Goal: Task Accomplishment & Management: Use online tool/utility

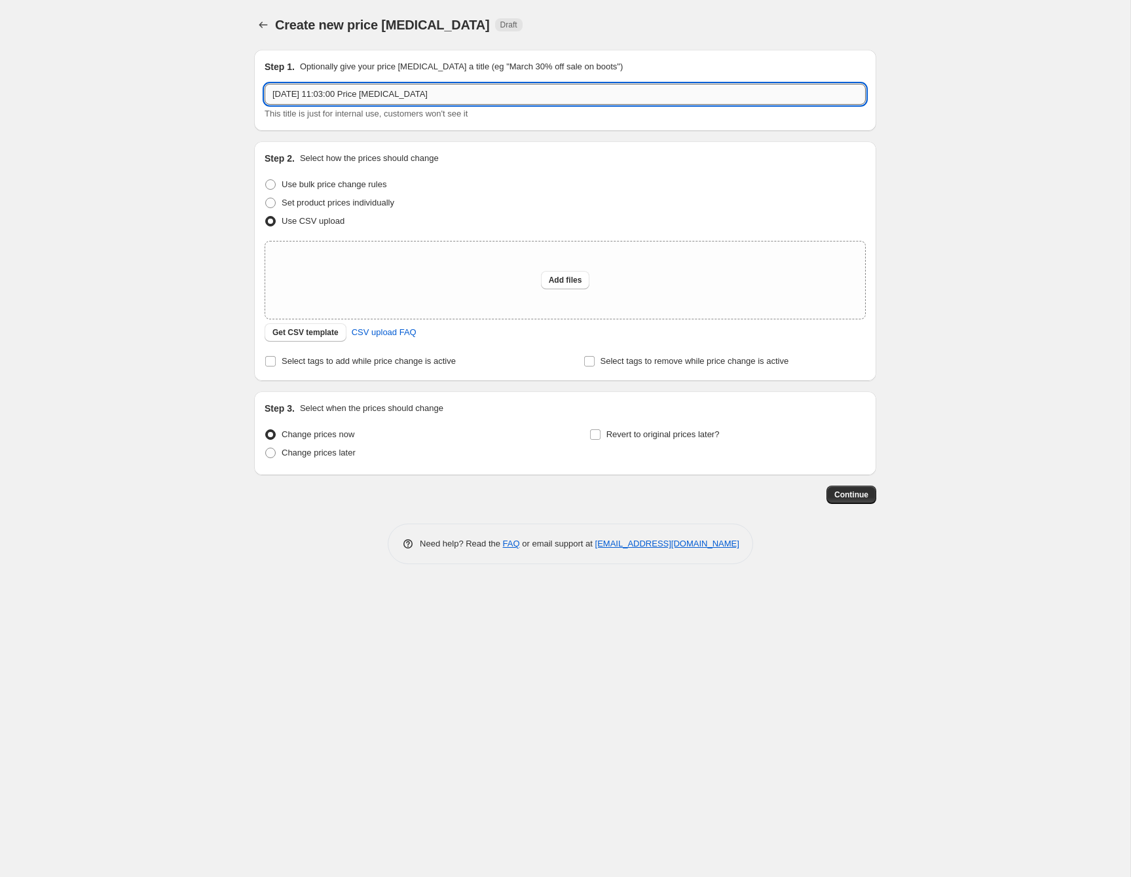
click at [352, 90] on input "[DATE] 11:03:00 Price [MEDICAL_DATA]" at bounding box center [564, 94] width 601 height 21
drag, startPoint x: 319, startPoint y: 95, endPoint x: 338, endPoint y: 136, distance: 45.4
click at [321, 100] on input "Finals Fever - [DATE] - [DATE]" at bounding box center [564, 94] width 601 height 21
type input "Finals Fever Pricing - [DATE] - [DATE]"
click at [172, 477] on div "Create new price [MEDICAL_DATA]. This page is ready Create new price [MEDICAL_D…" at bounding box center [565, 438] width 1130 height 877
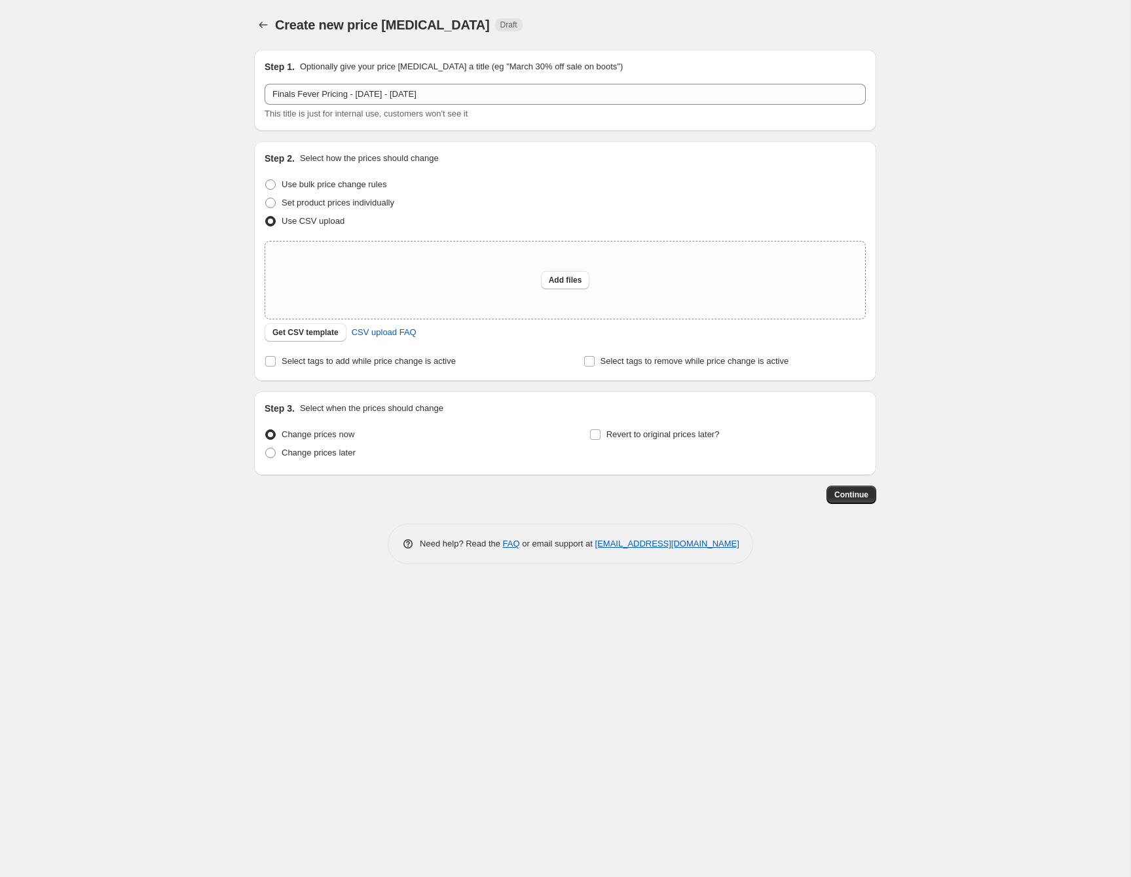
click at [150, 505] on div "Create new price [MEDICAL_DATA]. This page is ready Create new price [MEDICAL_D…" at bounding box center [565, 438] width 1130 height 877
click at [561, 278] on span "Add files" at bounding box center [565, 280] width 33 height 10
drag, startPoint x: 575, startPoint y: 827, endPoint x: 407, endPoint y: 641, distance: 251.2
click at [554, 805] on div "Create new price [MEDICAL_DATA]. This page is ready Create new price [MEDICAL_D…" at bounding box center [565, 438] width 1130 height 877
click at [338, 458] on span "Change prices later" at bounding box center [319, 453] width 74 height 10
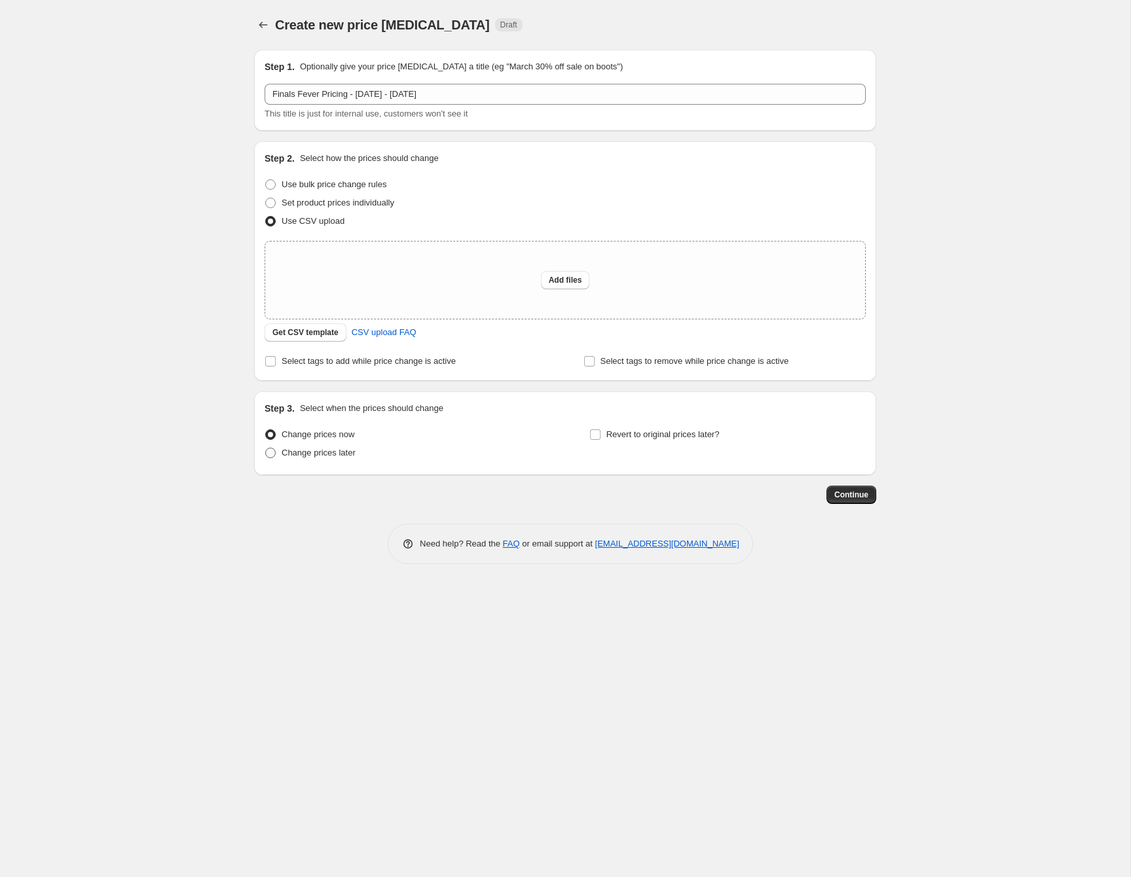
click at [266, 448] on input "Change prices later" at bounding box center [265, 448] width 1 height 1
radio input "true"
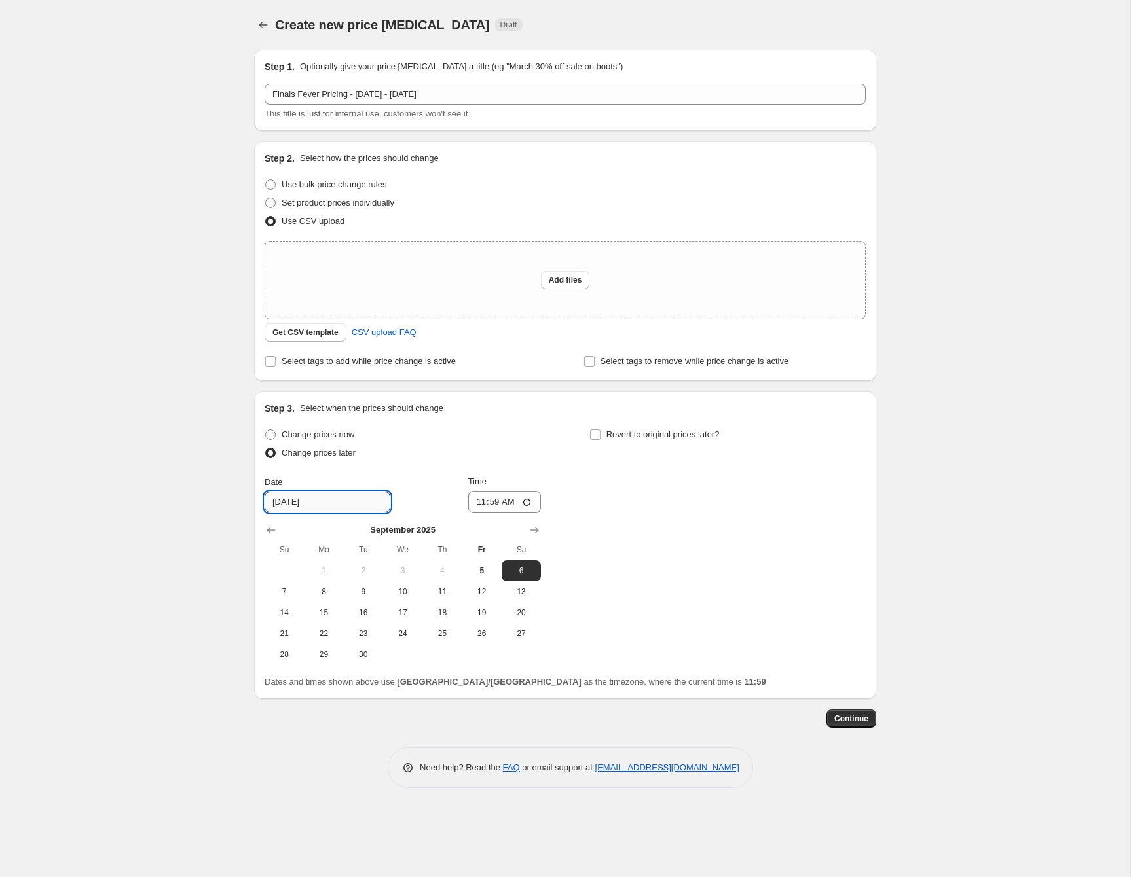
click at [331, 499] on input "[DATE]" at bounding box center [327, 502] width 126 height 21
drag, startPoint x: 331, startPoint y: 499, endPoint x: 249, endPoint y: 500, distance: 82.5
click at [249, 500] on div "Step 1. Optionally give your price [MEDICAL_DATA] a title (eg "March 30% off sa…" at bounding box center [560, 383] width 632 height 689
click at [349, 501] on input "[DATE]" at bounding box center [327, 502] width 126 height 21
drag, startPoint x: 349, startPoint y: 501, endPoint x: 272, endPoint y: 500, distance: 76.6
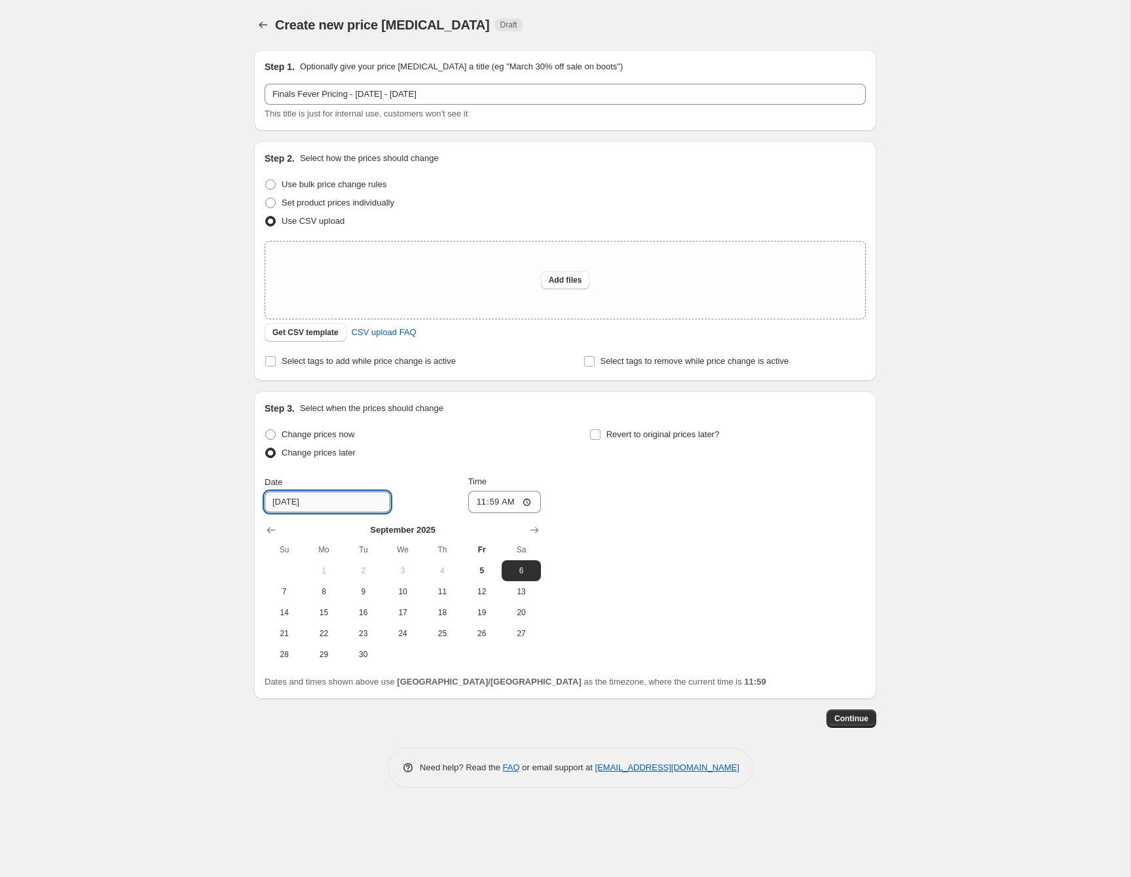
click at [272, 500] on input "[DATE]" at bounding box center [327, 502] width 126 height 21
click at [327, 594] on span "8" at bounding box center [323, 592] width 29 height 10
type input "[DATE]"
click at [481, 505] on input "11:59" at bounding box center [504, 502] width 73 height 22
click at [475, 506] on input "09:30" at bounding box center [504, 502] width 73 height 22
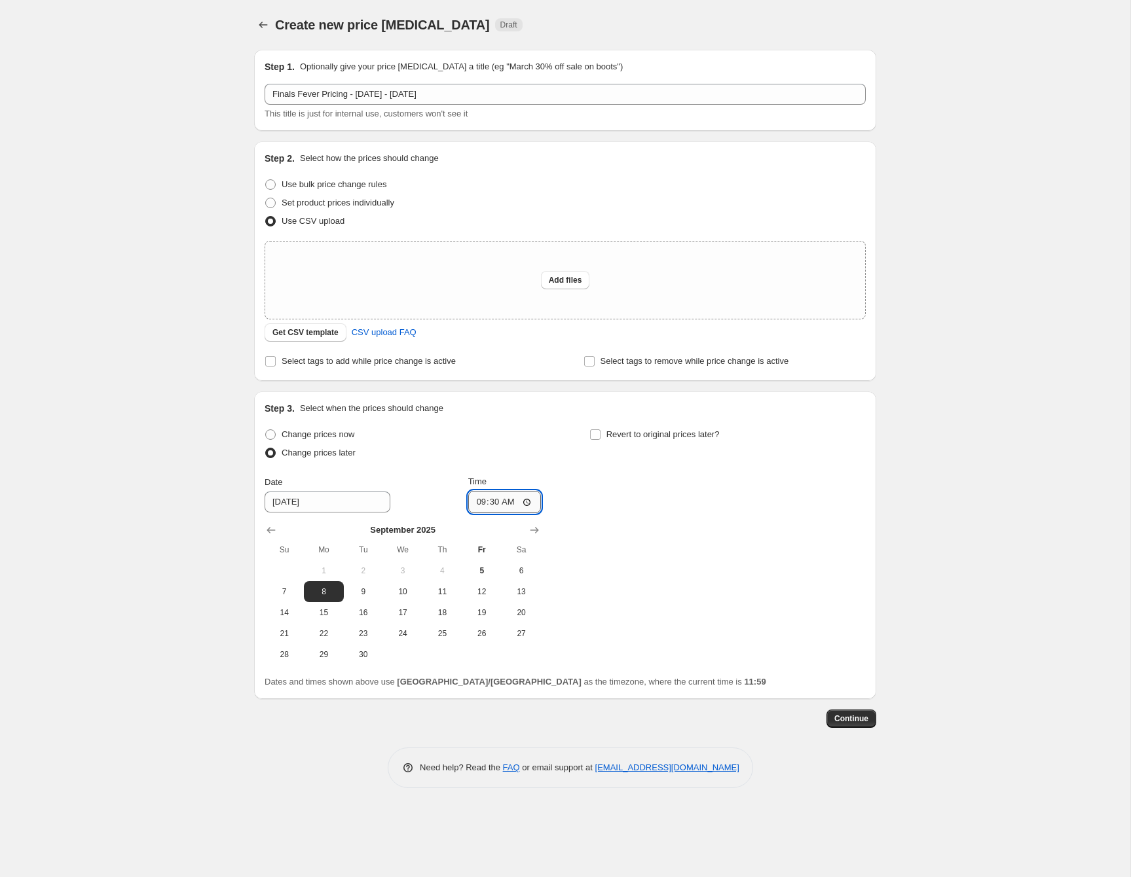
type input "08:30"
click at [713, 517] on div "Change prices now Change prices later Date [DATE] Time 08:[DATE] Mo Tu We Th Fr…" at bounding box center [564, 546] width 601 height 240
click at [581, 282] on span "Add files" at bounding box center [565, 280] width 33 height 10
type input "C:\fakepath\FinalsFever-FinalUpload.csv"
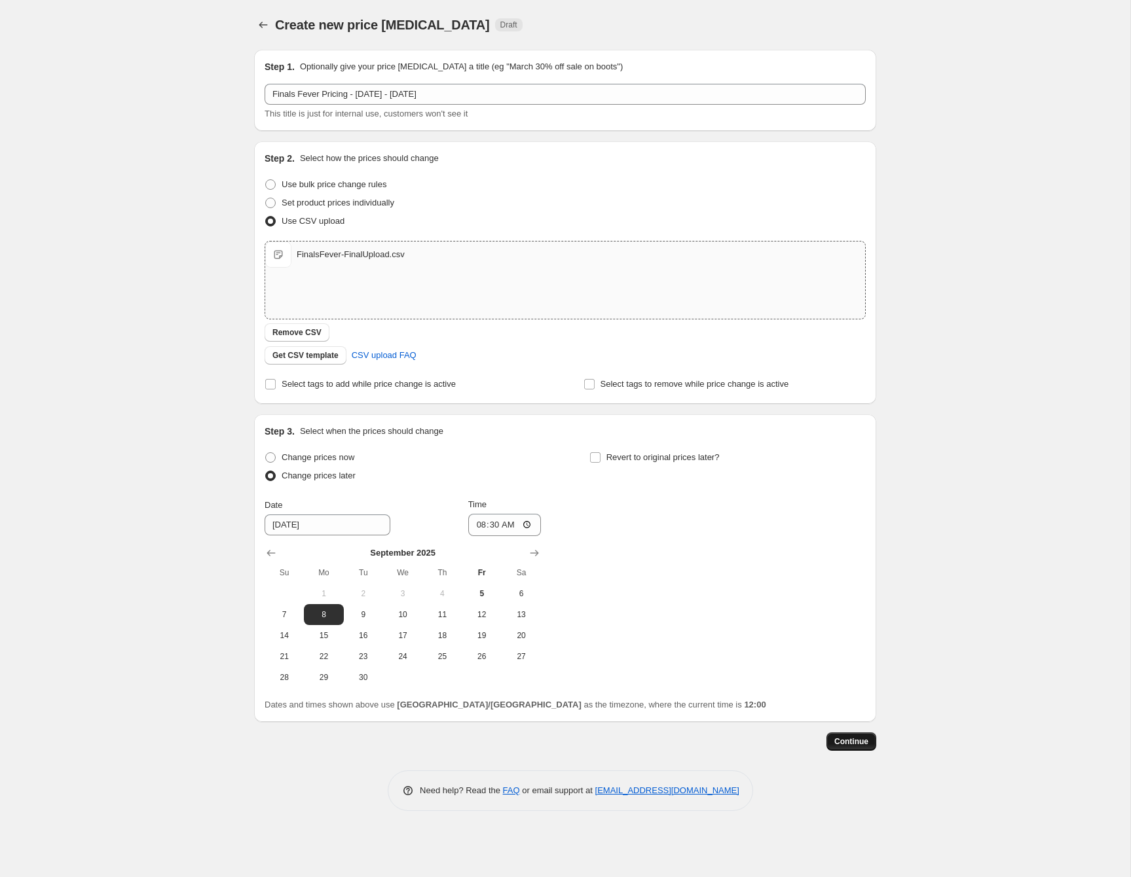
click at [871, 743] on button "Continue" at bounding box center [851, 742] width 50 height 18
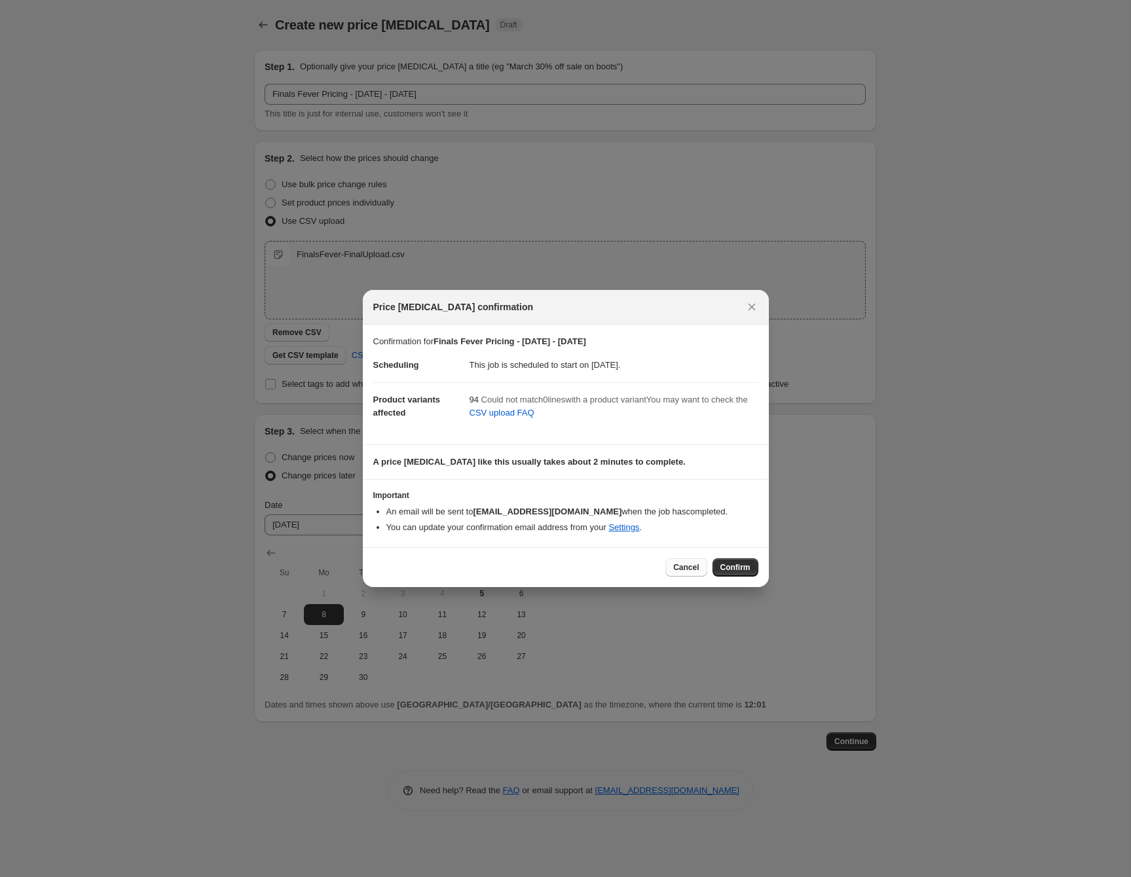
click at [674, 568] on span "Cancel" at bounding box center [686, 567] width 26 height 10
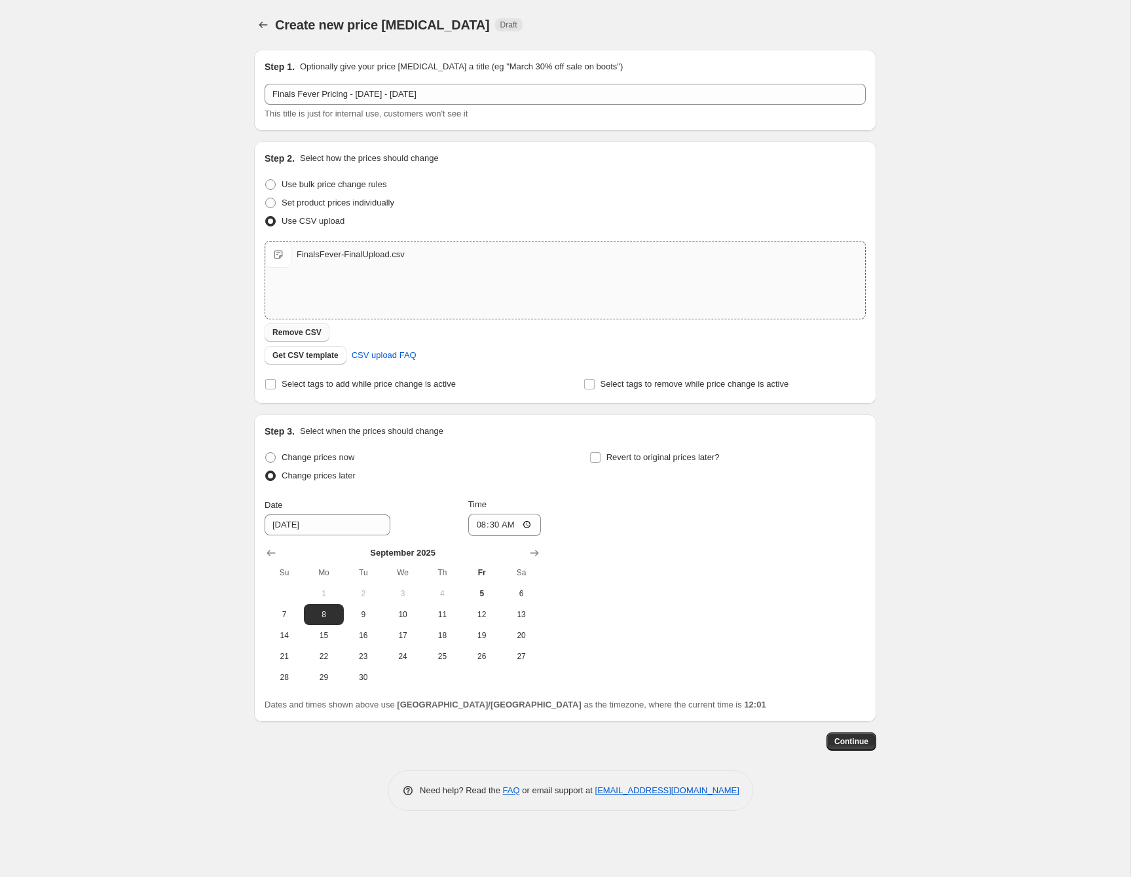
click at [308, 331] on span "Remove CSV" at bounding box center [296, 332] width 49 height 10
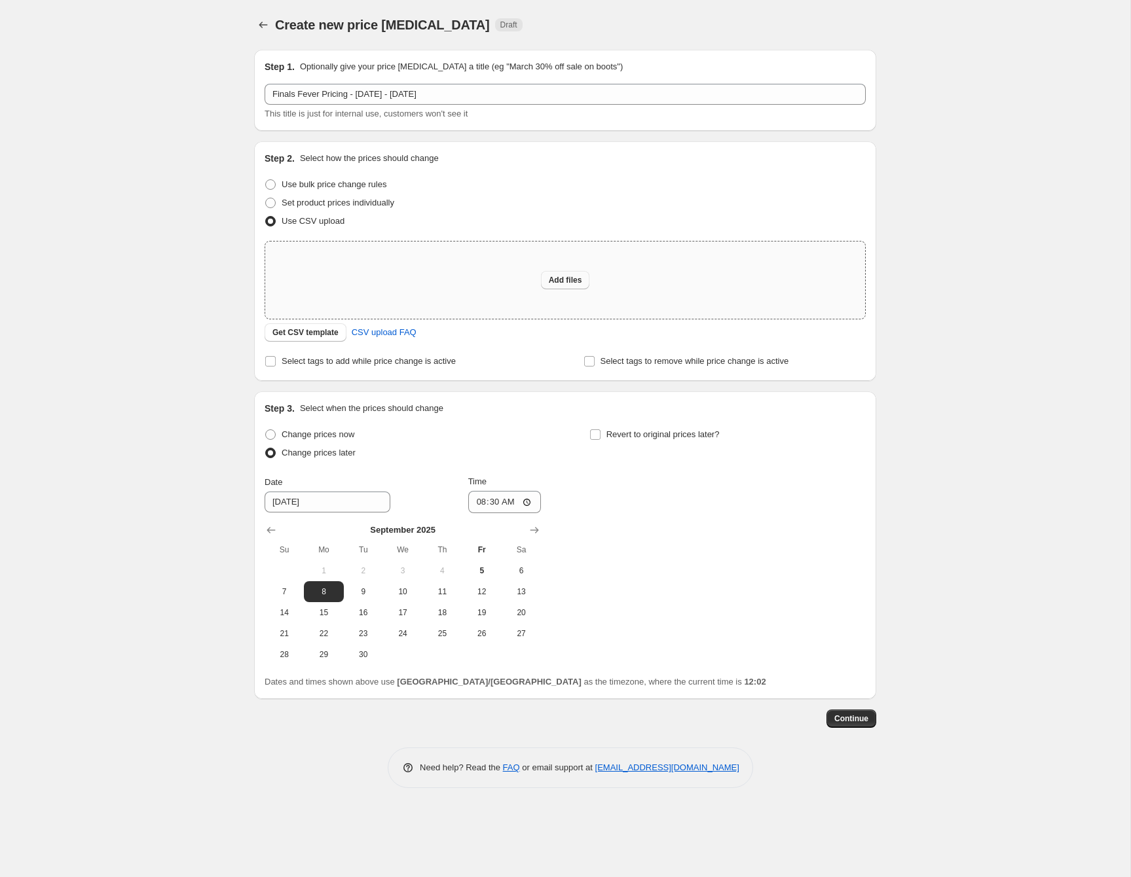
click at [575, 283] on span "Add files" at bounding box center [565, 280] width 33 height 10
type input "C:\fakepath\FinalsFever-FinalUpload.csv"
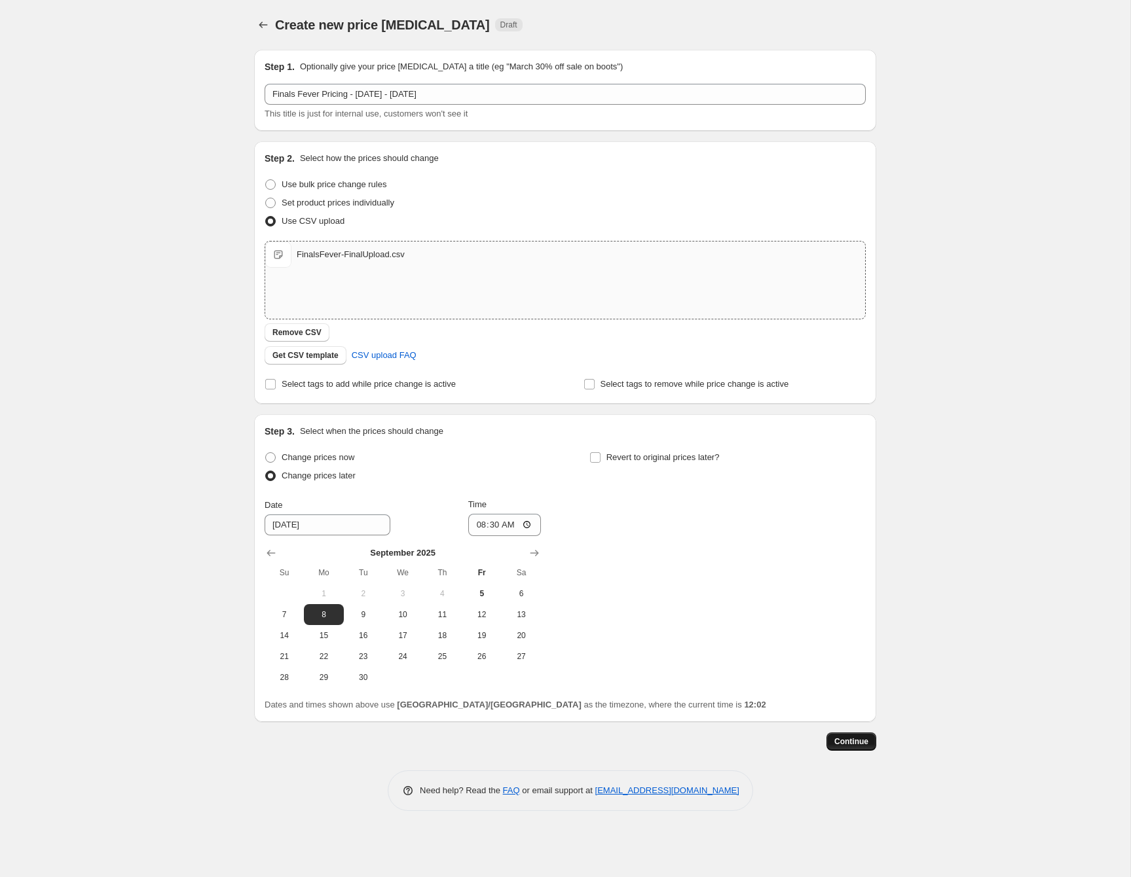
click at [862, 746] on span "Continue" at bounding box center [851, 741] width 34 height 10
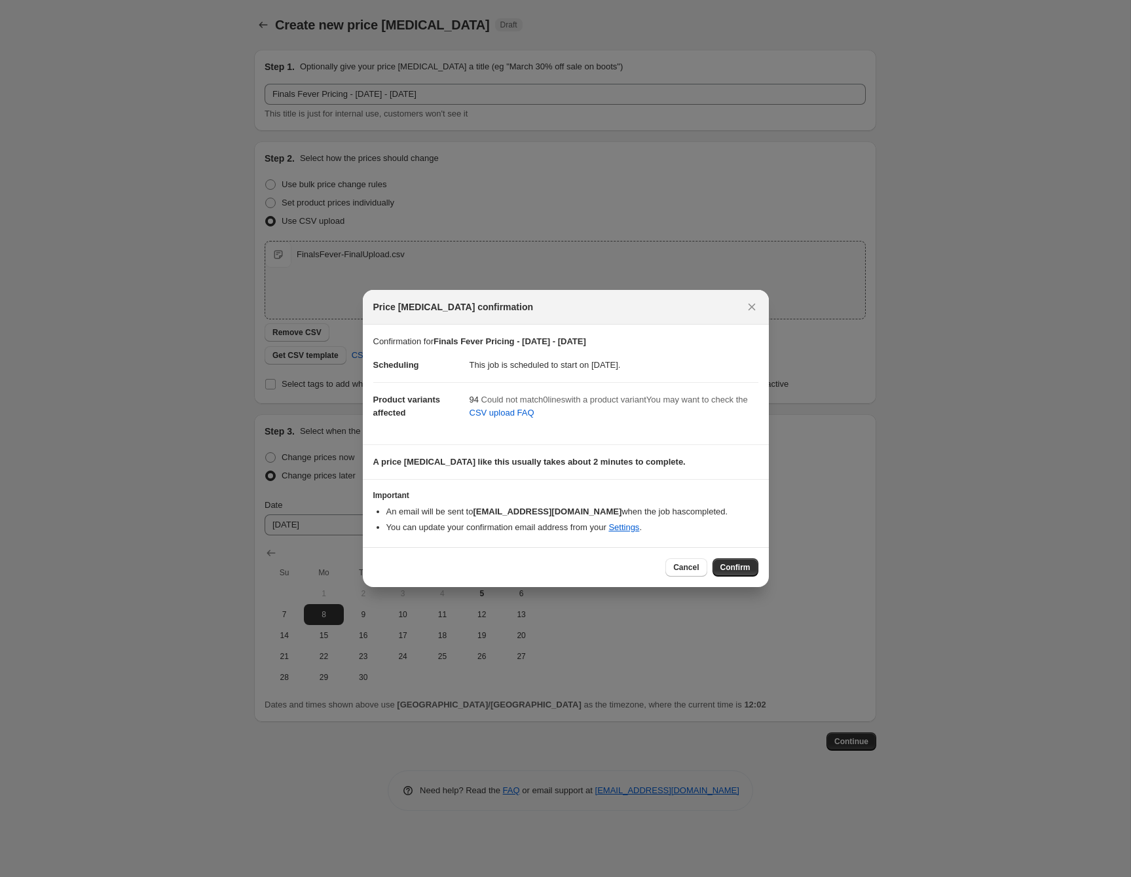
drag, startPoint x: 729, startPoint y: 564, endPoint x: 742, endPoint y: 566, distance: 12.7
click at [729, 564] on span "Confirm" at bounding box center [735, 567] width 30 height 10
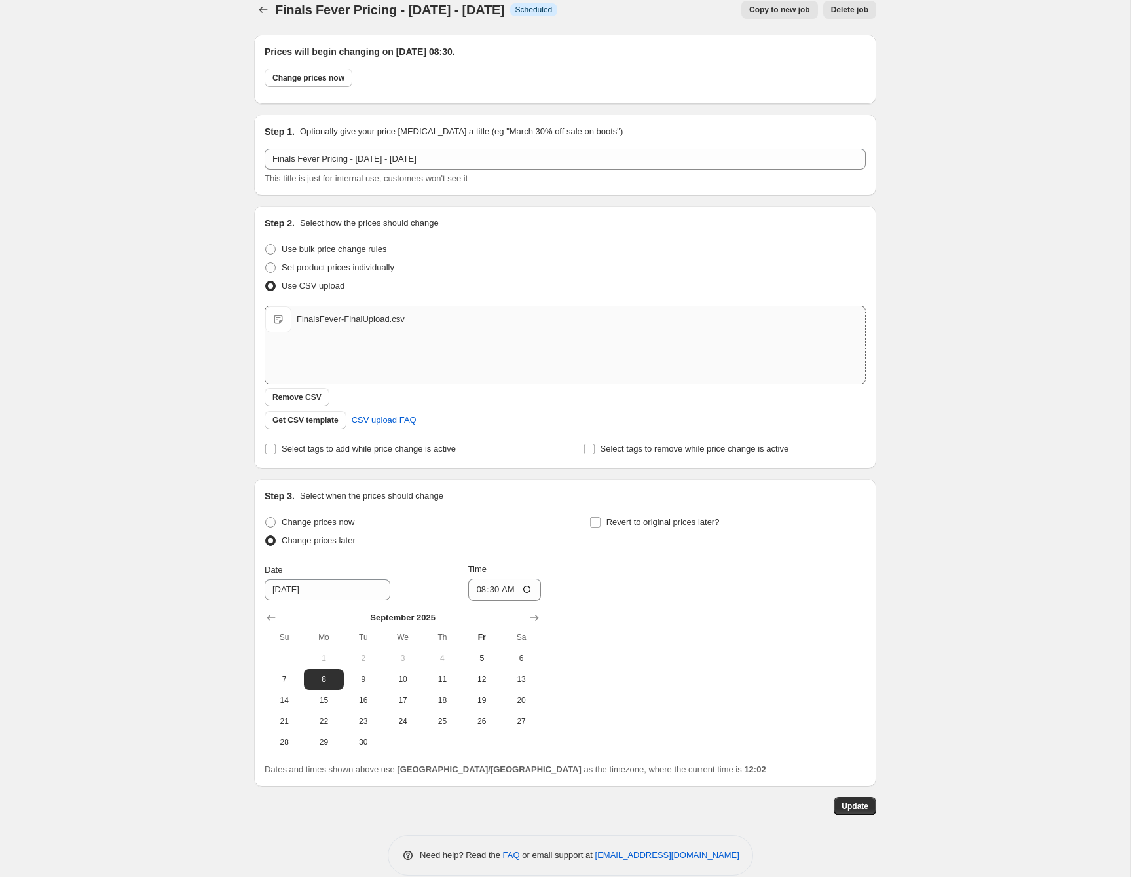
scroll to position [33, 0]
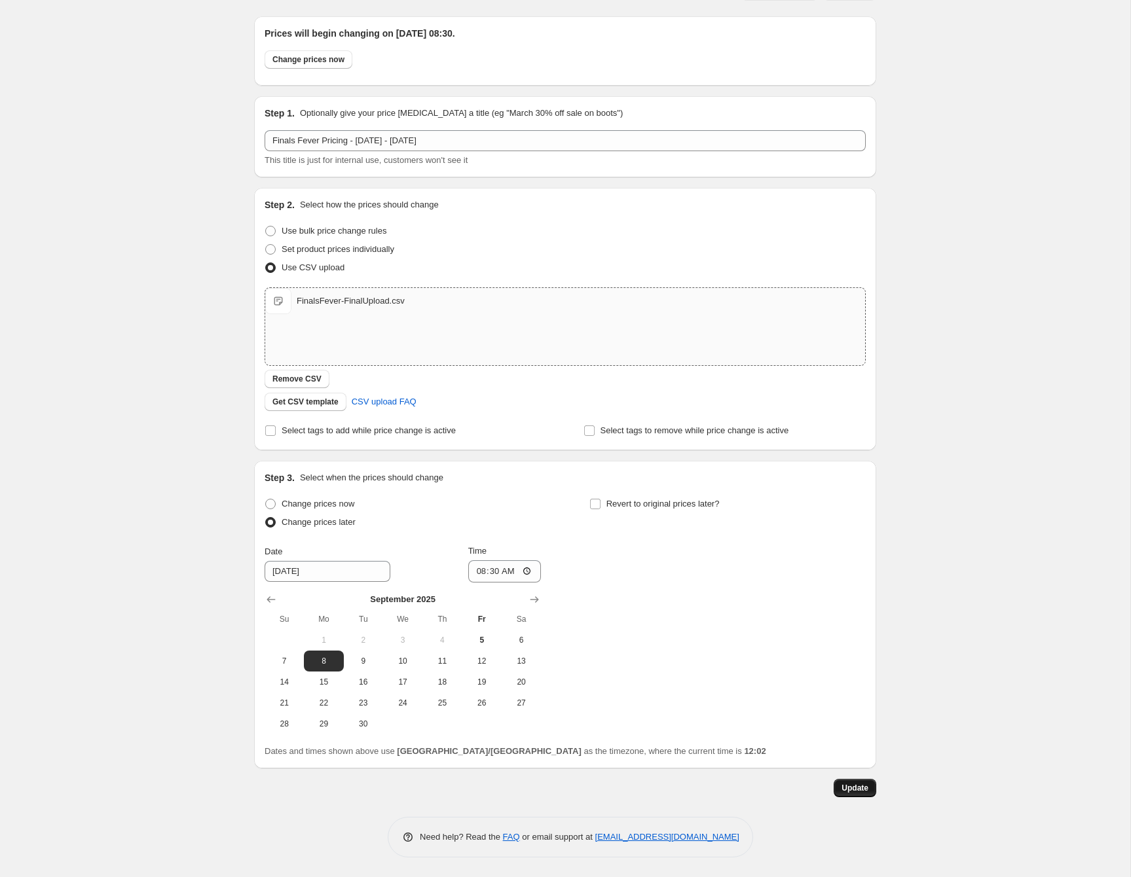
click at [855, 789] on span "Update" at bounding box center [854, 788] width 27 height 10
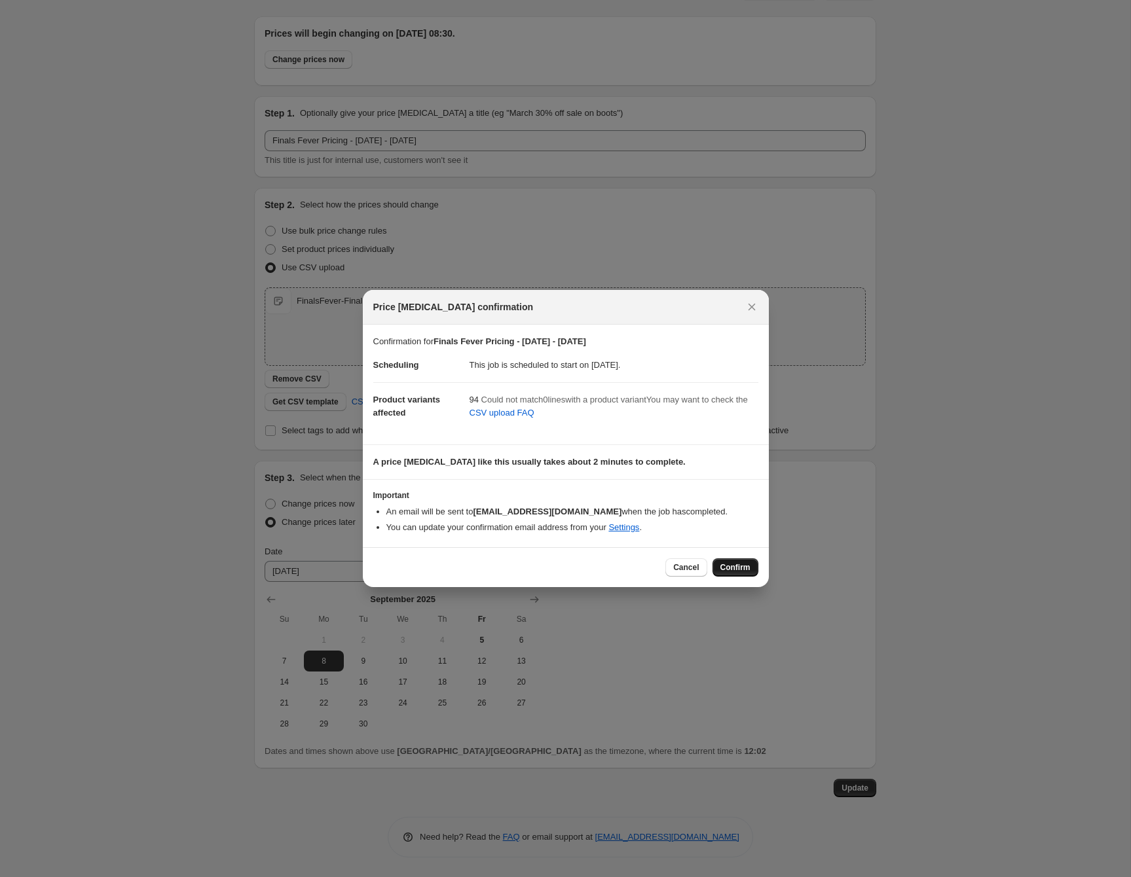
click at [746, 568] on span "Confirm" at bounding box center [735, 567] width 30 height 10
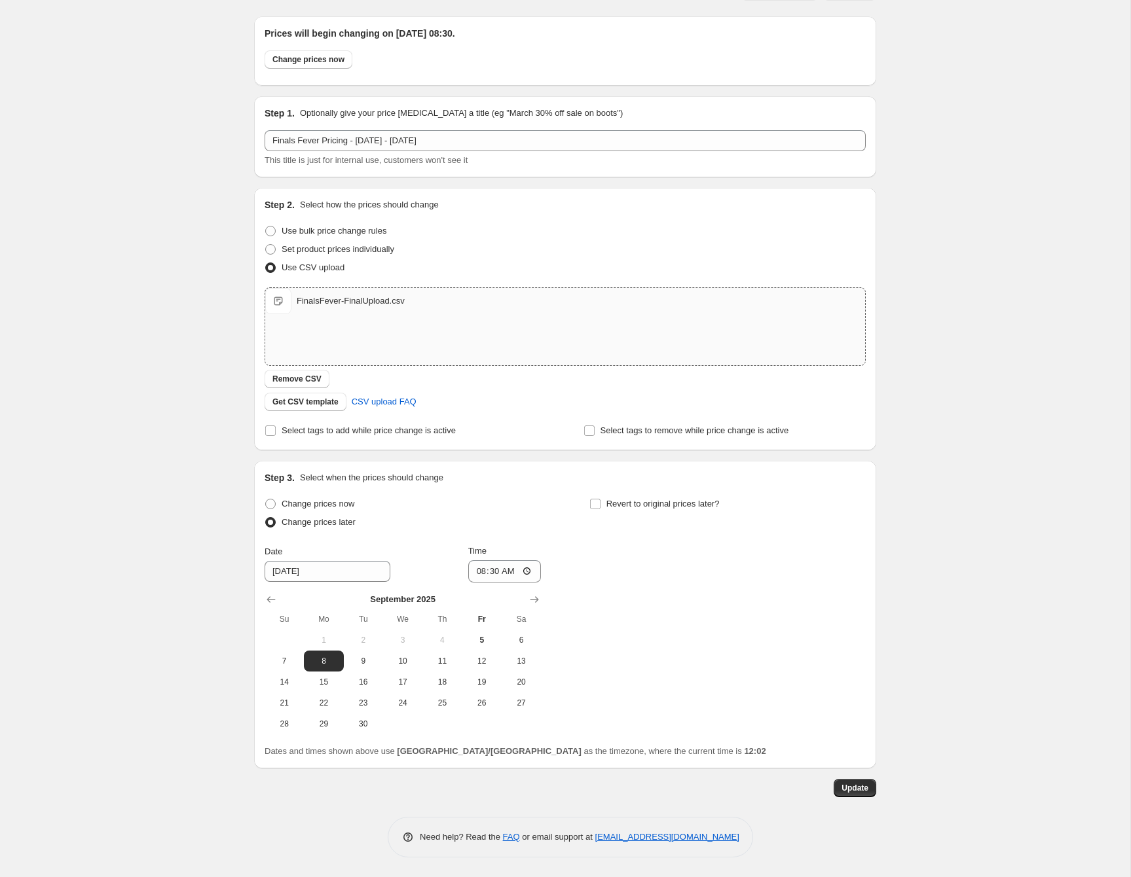
drag, startPoint x: 1054, startPoint y: 590, endPoint x: 972, endPoint y: 606, distance: 83.3
click at [1054, 590] on div "Finals Fever Pricing - [DATE] - [DATE]. This page is ready Finals Fever Pricing…" at bounding box center [565, 422] width 1130 height 911
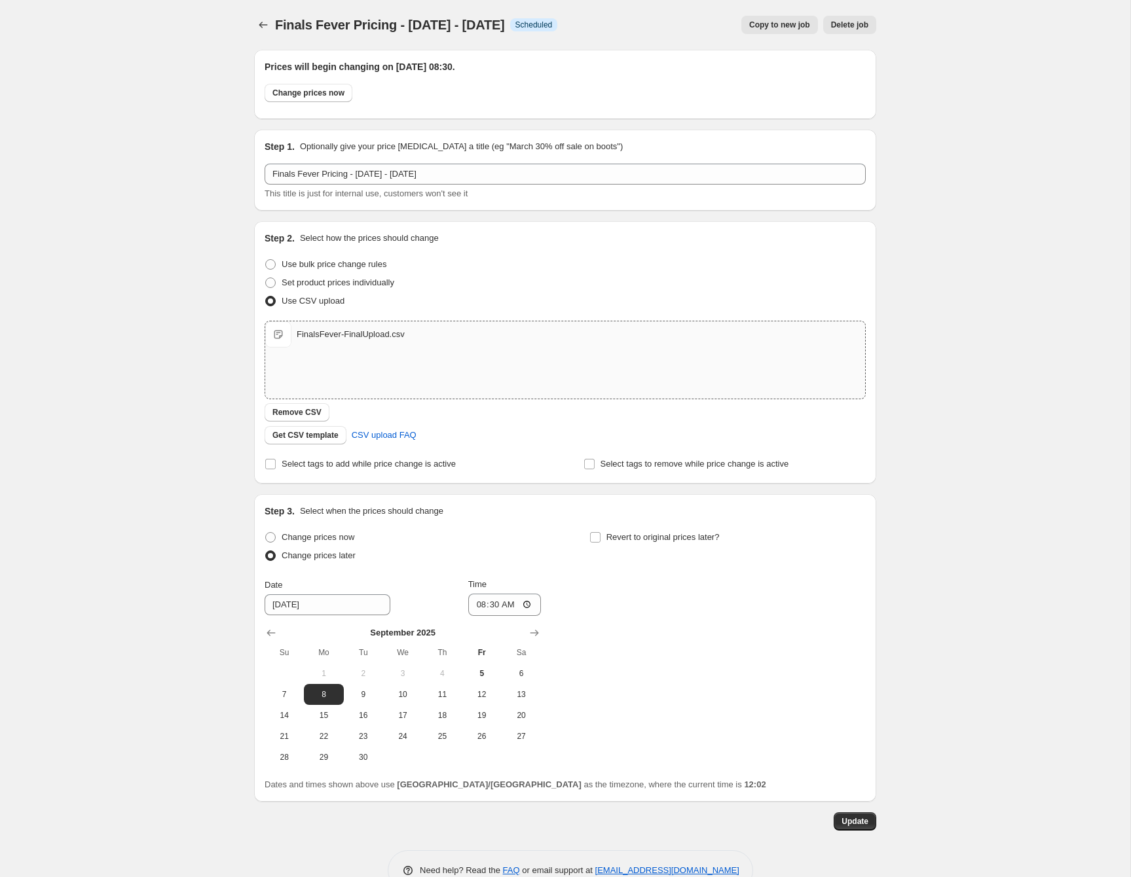
click at [961, 611] on div "Finals Fever Pricing - [DATE] - [DATE]. This page is ready Finals Fever Pricing…" at bounding box center [565, 455] width 1130 height 911
